Goal: Task Accomplishment & Management: Manage account settings

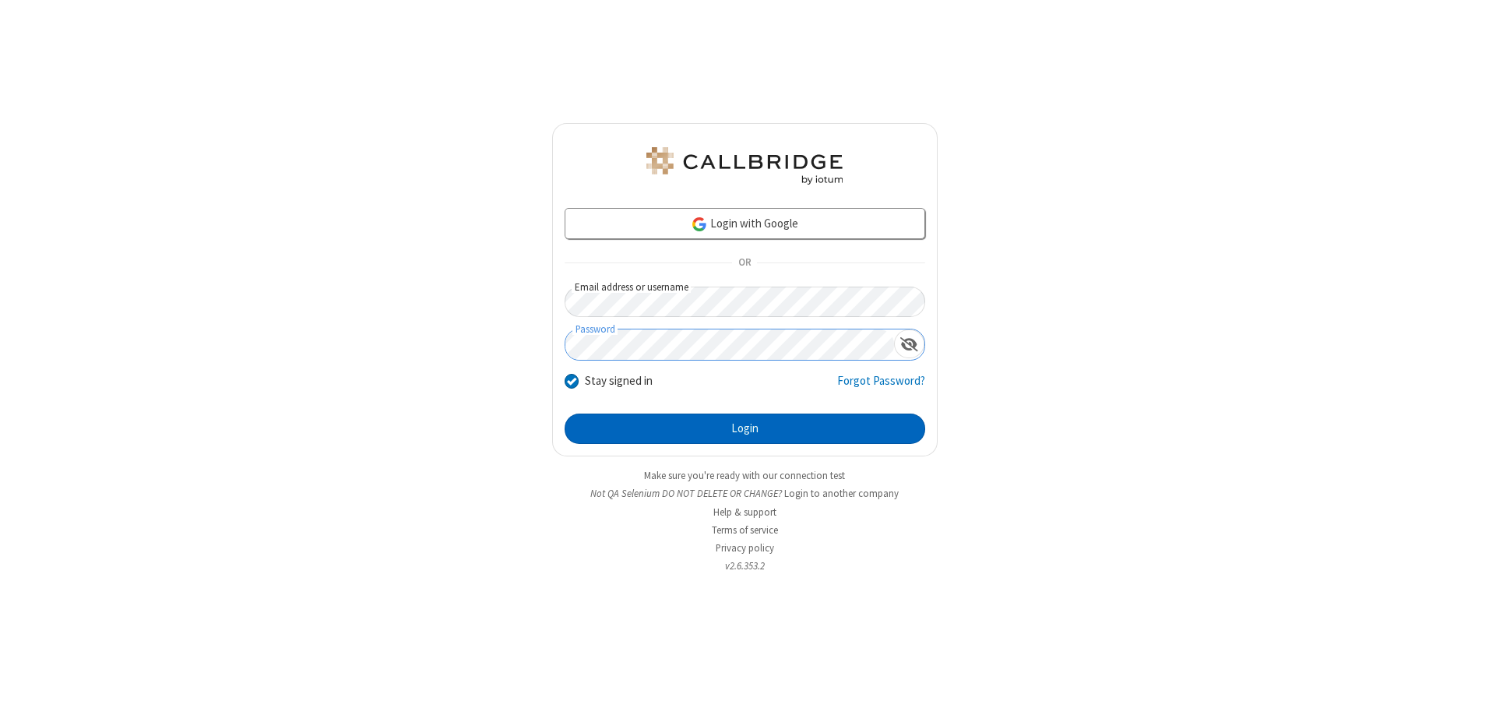
click at [744, 428] on button "Login" at bounding box center [744, 428] width 360 height 31
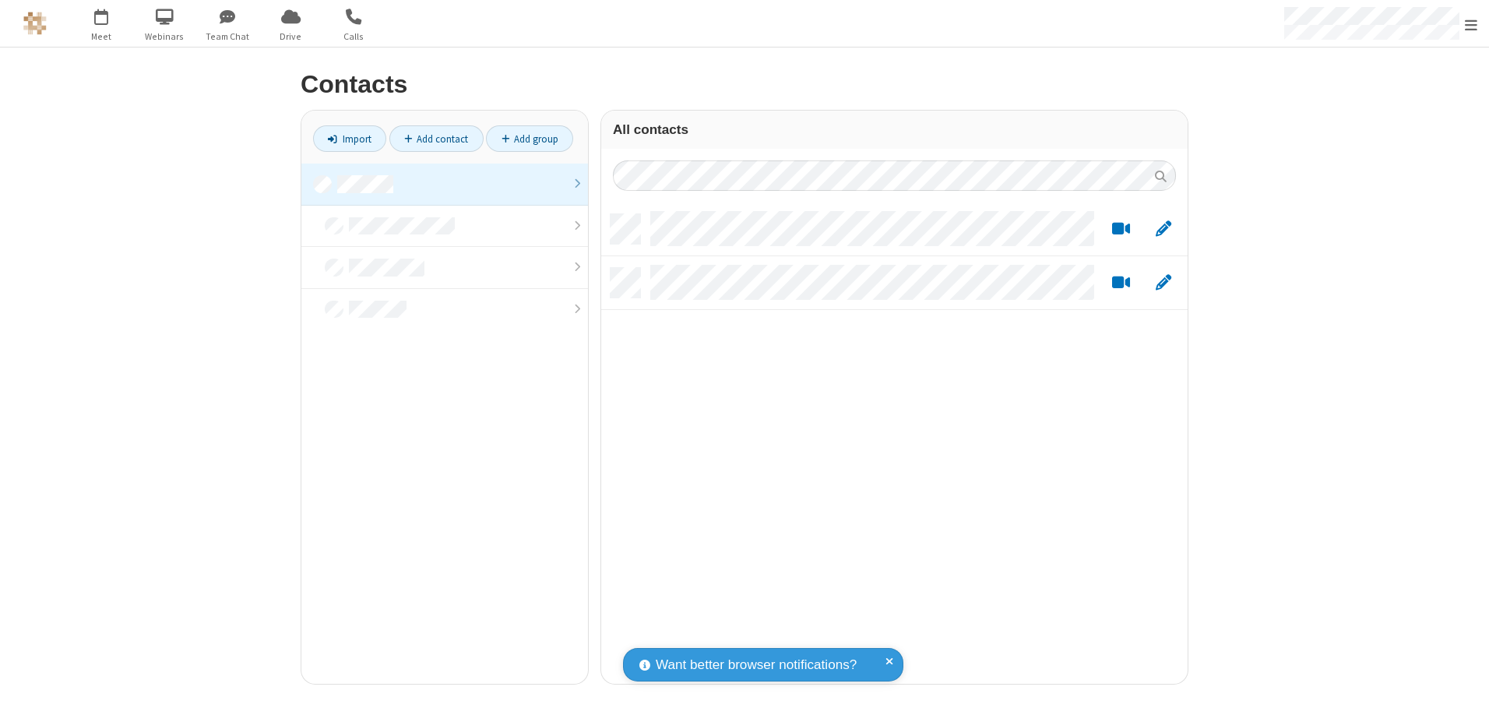
scroll to position [469, 575]
click at [445, 184] on link at bounding box center [444, 184] width 286 height 42
click at [436, 139] on link "Add contact" at bounding box center [436, 138] width 94 height 26
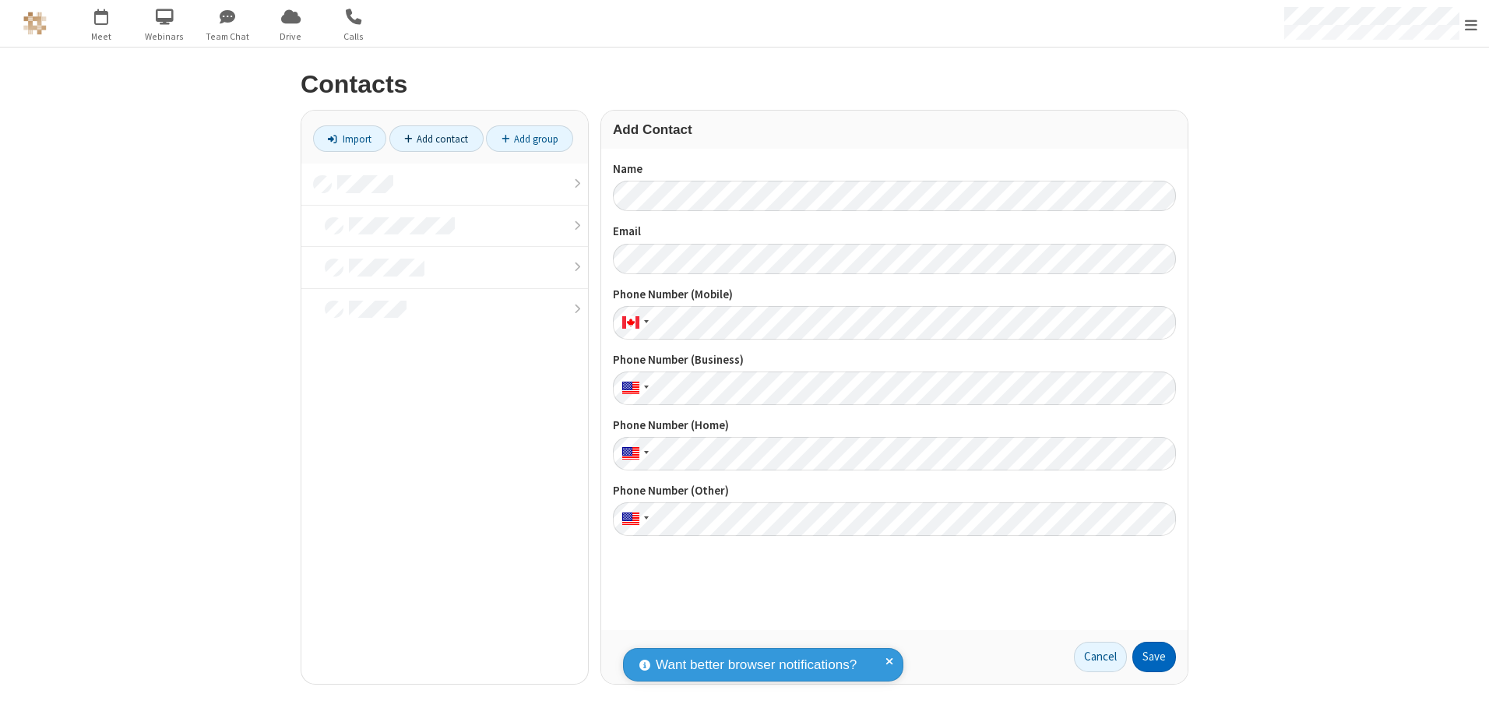
click at [1154, 656] on button "Save" at bounding box center [1154, 656] width 44 height 31
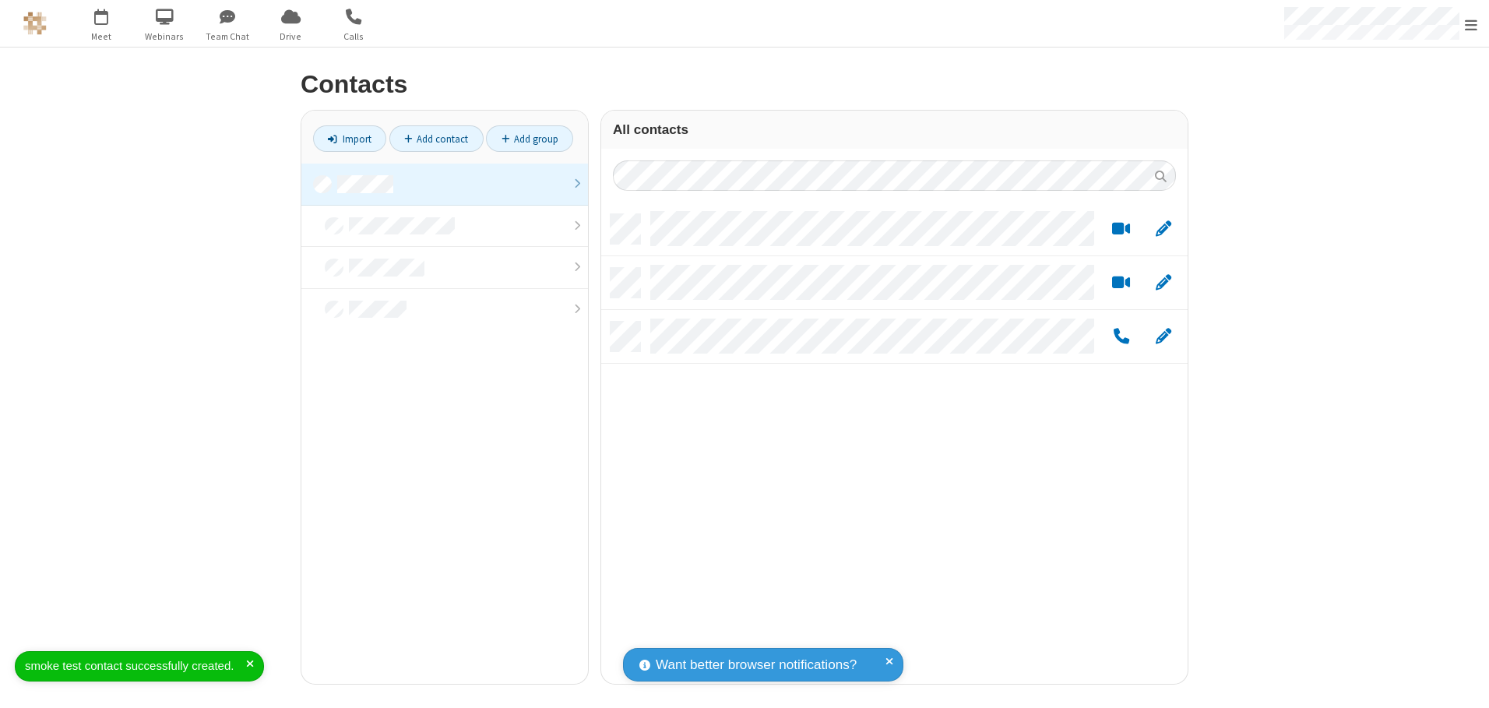
scroll to position [469, 575]
click at [436, 139] on link "Add contact" at bounding box center [436, 138] width 94 height 26
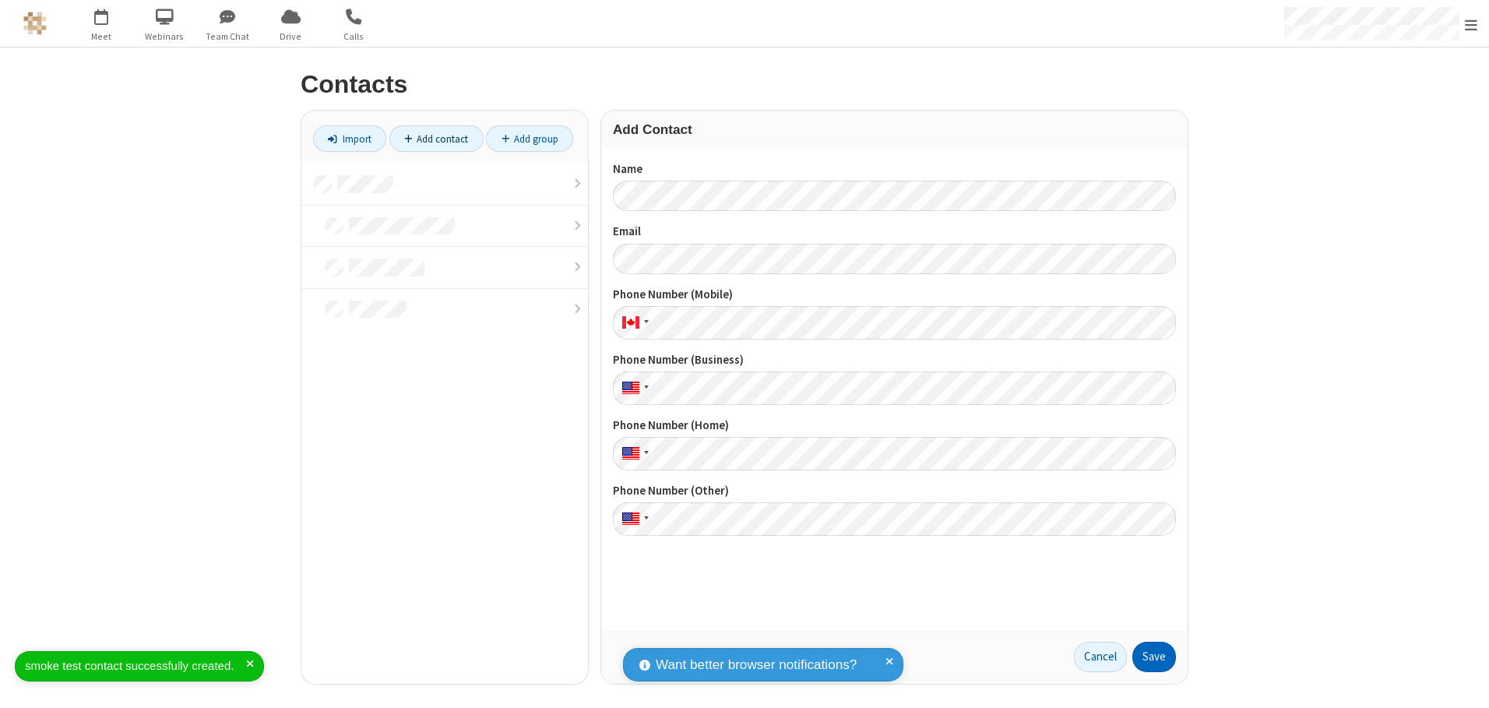
click at [1154, 656] on button "Save" at bounding box center [1154, 656] width 44 height 31
